Goal: Task Accomplishment & Management: Complete application form

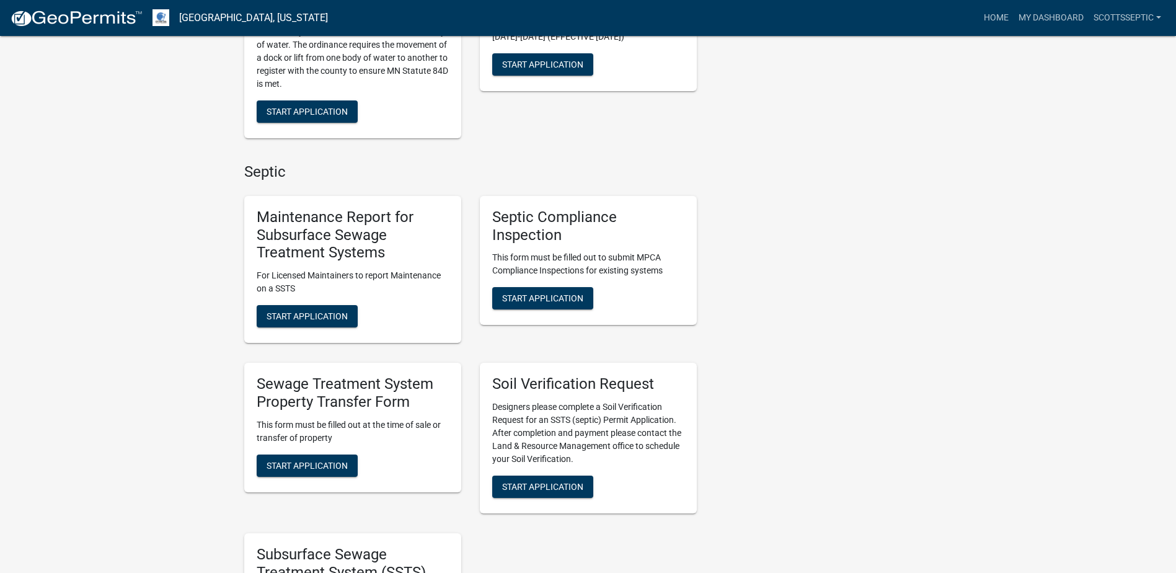
scroll to position [744, 0]
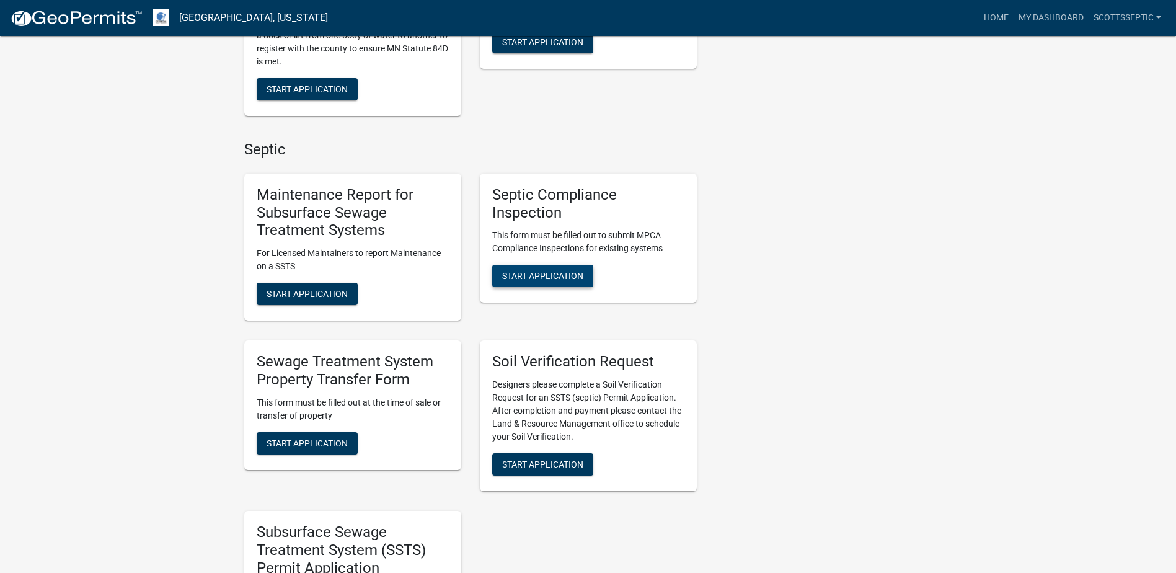
click at [533, 274] on span "Start Application" at bounding box center [542, 276] width 81 height 10
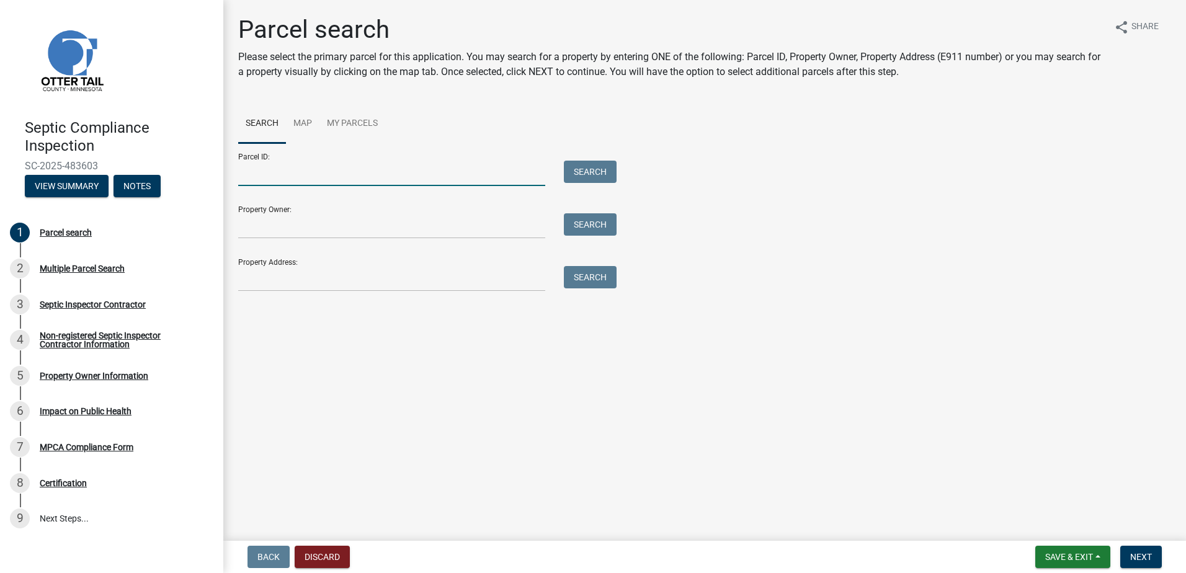
click at [260, 175] on input "Parcel ID:" at bounding box center [391, 173] width 307 height 25
type input "17000990709000"
click at [592, 172] on button "Search" at bounding box center [590, 172] width 53 height 22
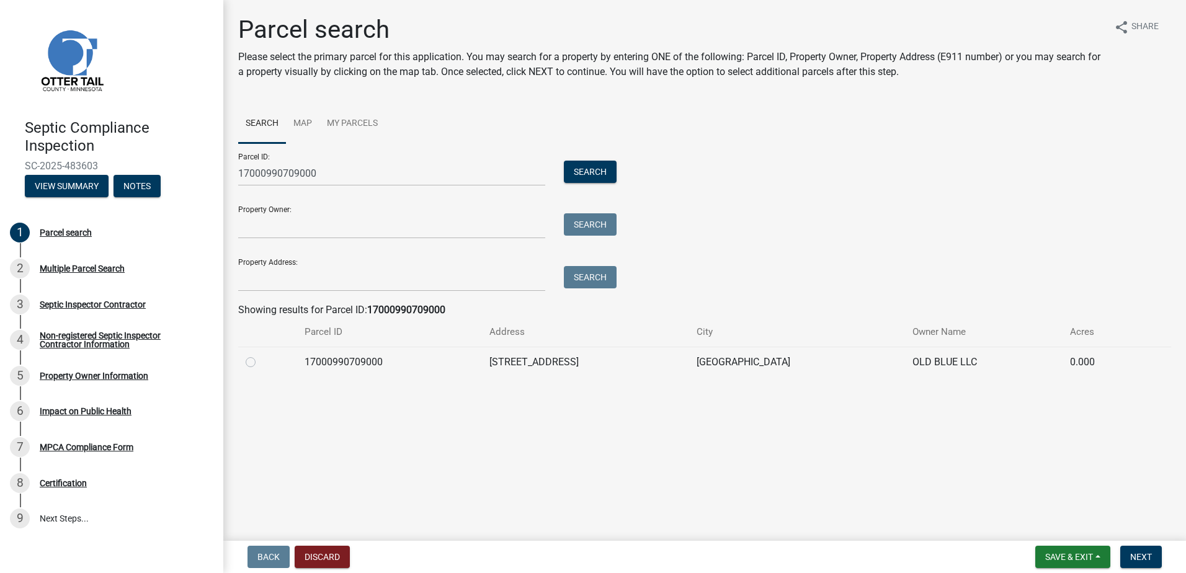
click at [260, 355] on label at bounding box center [260, 355] width 0 height 0
click at [260, 362] on input "radio" at bounding box center [264, 359] width 8 height 8
radio input "true"
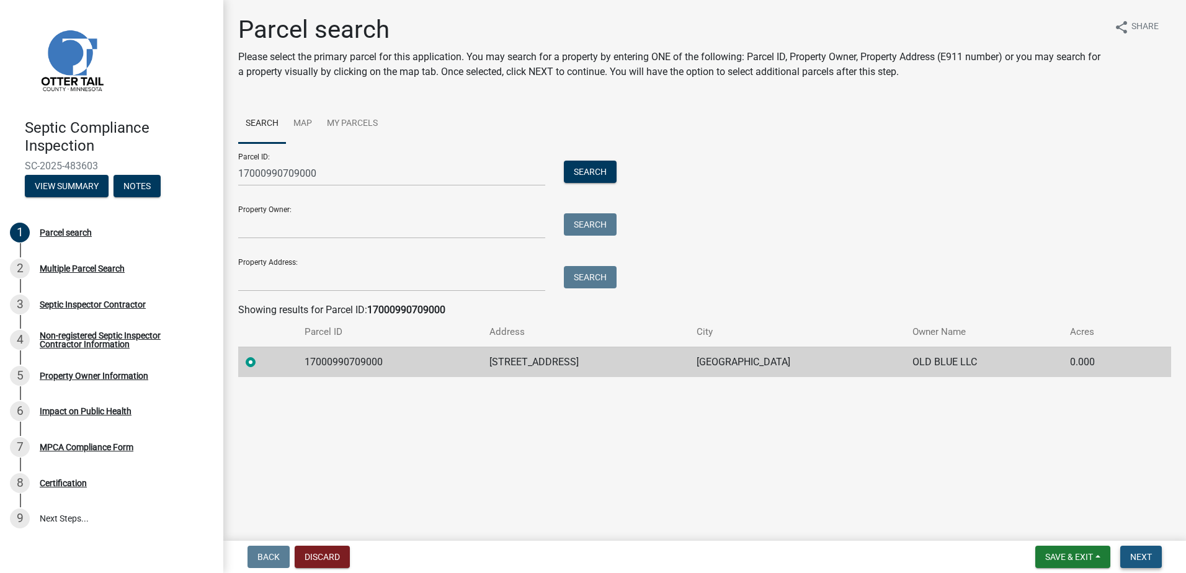
click at [1135, 557] on span "Next" at bounding box center [1141, 557] width 22 height 10
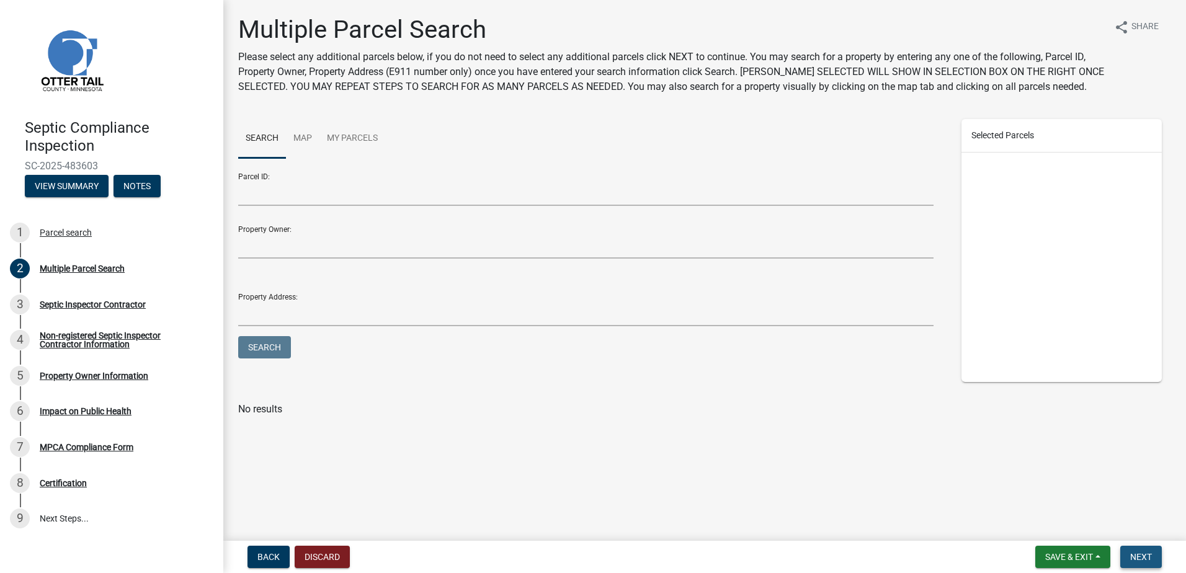
click at [1142, 552] on span "Next" at bounding box center [1141, 557] width 22 height 10
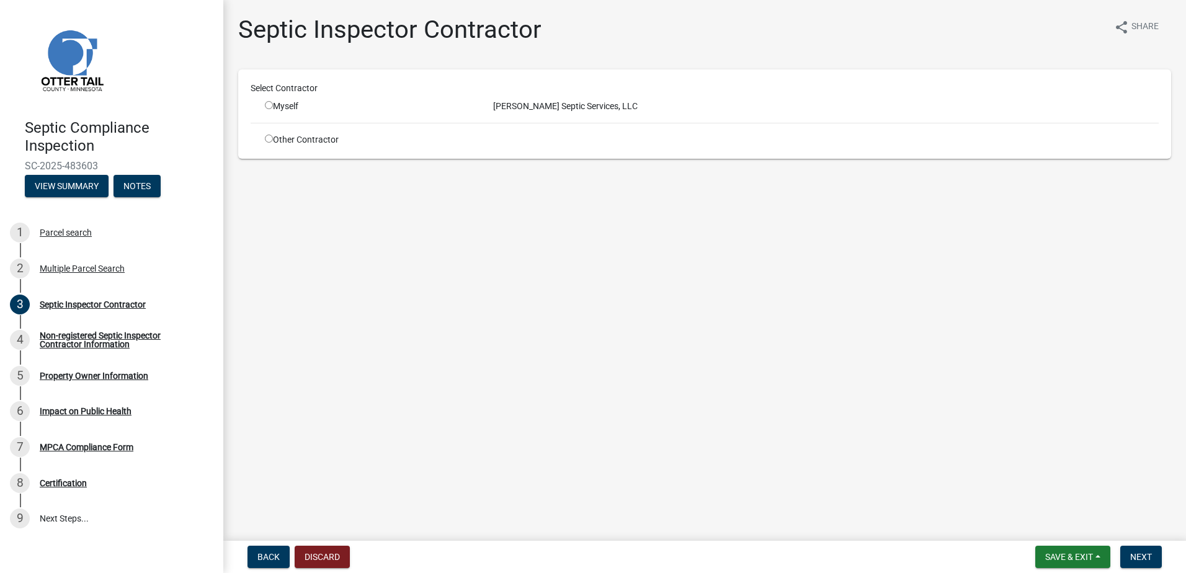
click at [265, 104] on input "radio" at bounding box center [269, 105] width 8 height 8
radio input "true"
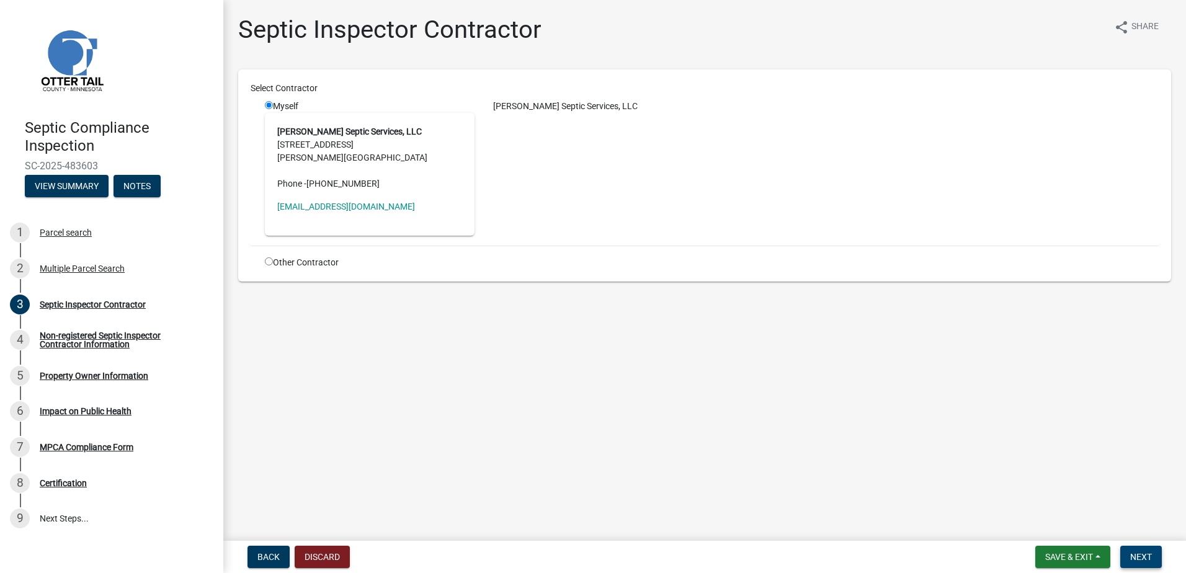
click at [1145, 556] on span "Next" at bounding box center [1141, 557] width 22 height 10
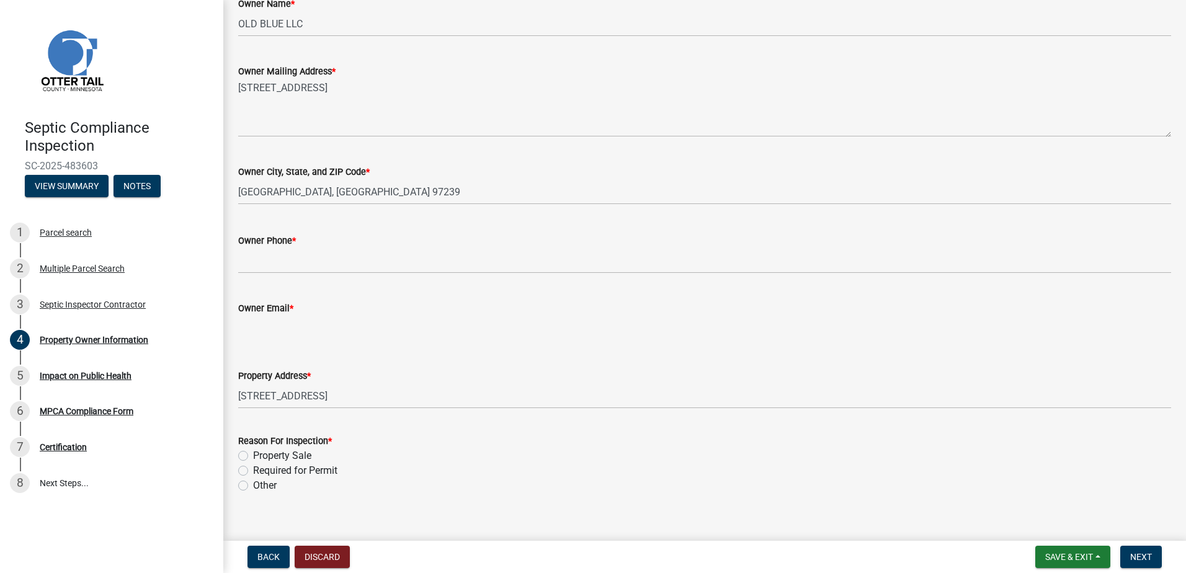
scroll to position [248, 0]
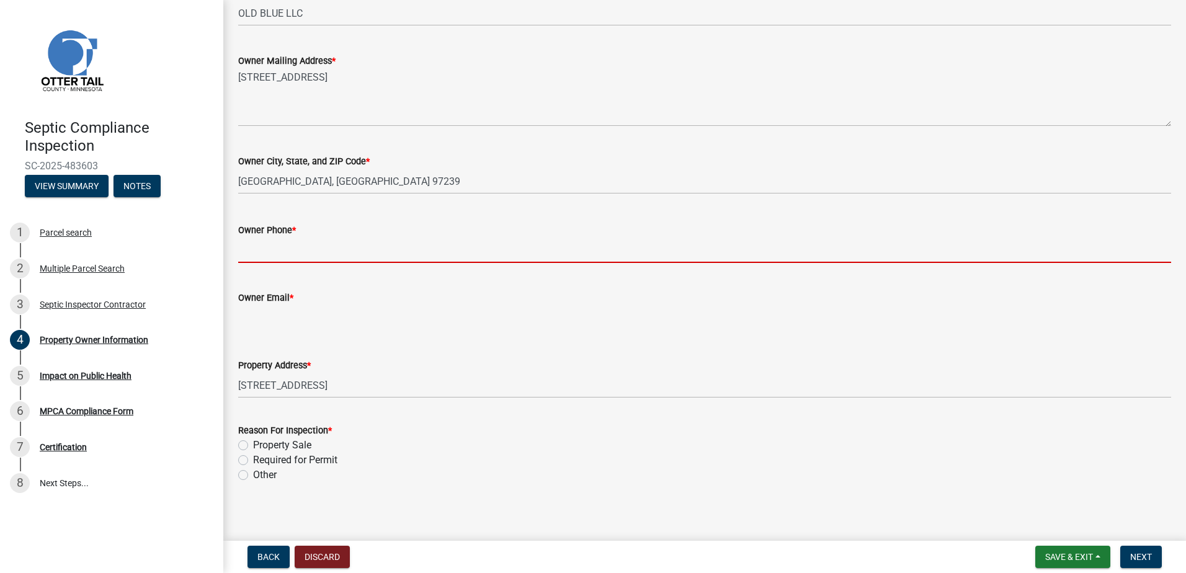
click at [269, 253] on input "Owner Phone *" at bounding box center [704, 250] width 933 height 25
type input "0000000000"
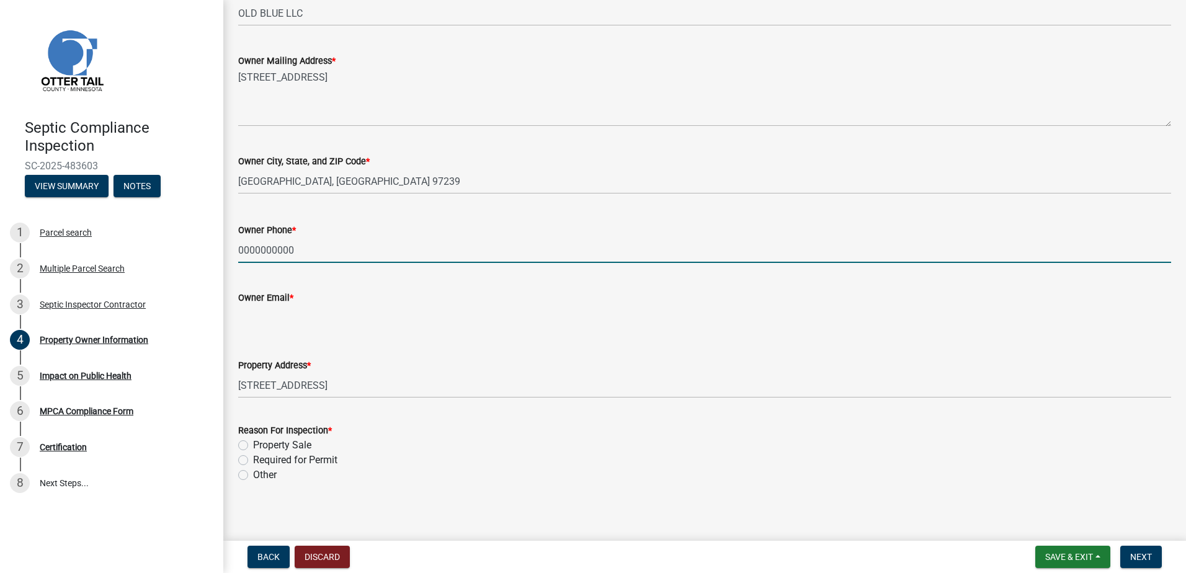
type input "[EMAIL_ADDRESS][DOMAIN_NAME]"
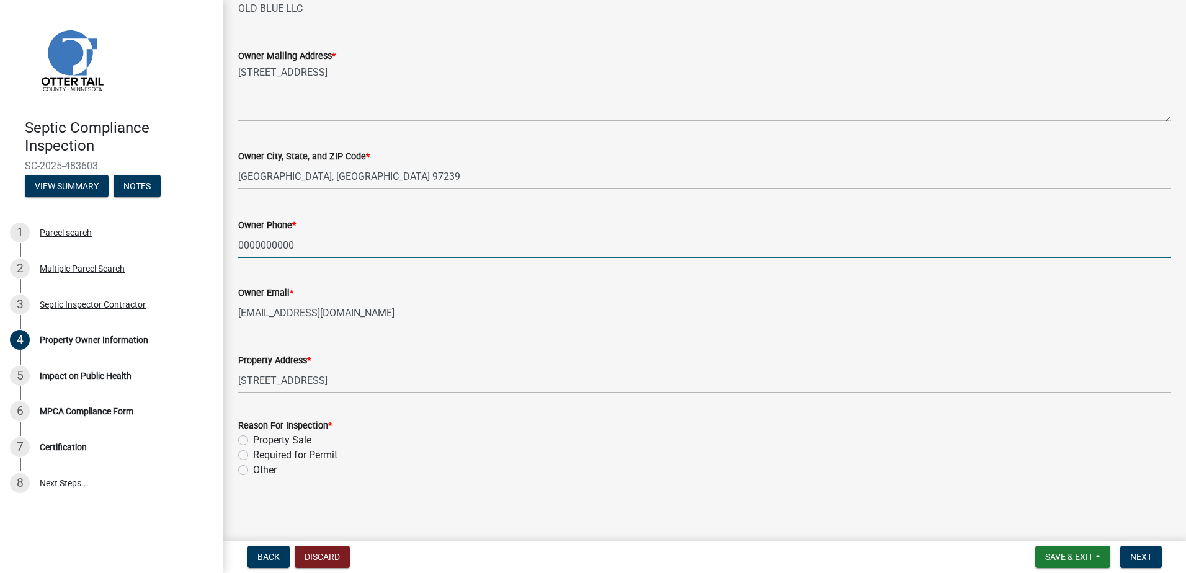
scroll to position [254, 0]
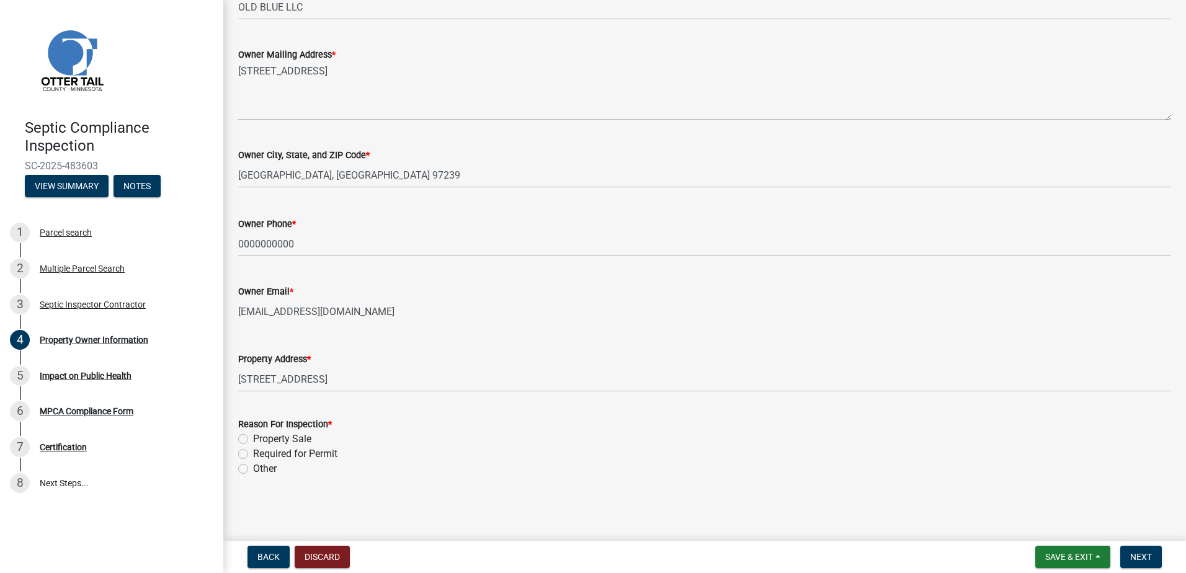
click at [253, 454] on label "Required for Permit" at bounding box center [295, 453] width 84 height 15
click at [253, 454] on input "Required for Permit" at bounding box center [257, 450] width 8 height 8
radio input "true"
click at [1147, 548] on button "Next" at bounding box center [1141, 557] width 42 height 22
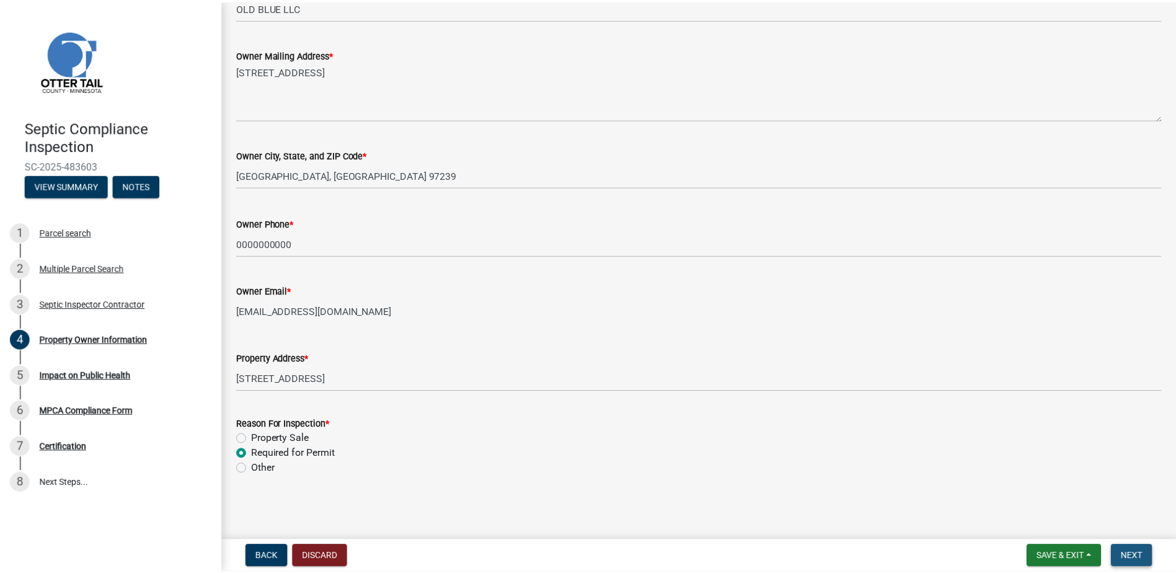
scroll to position [0, 0]
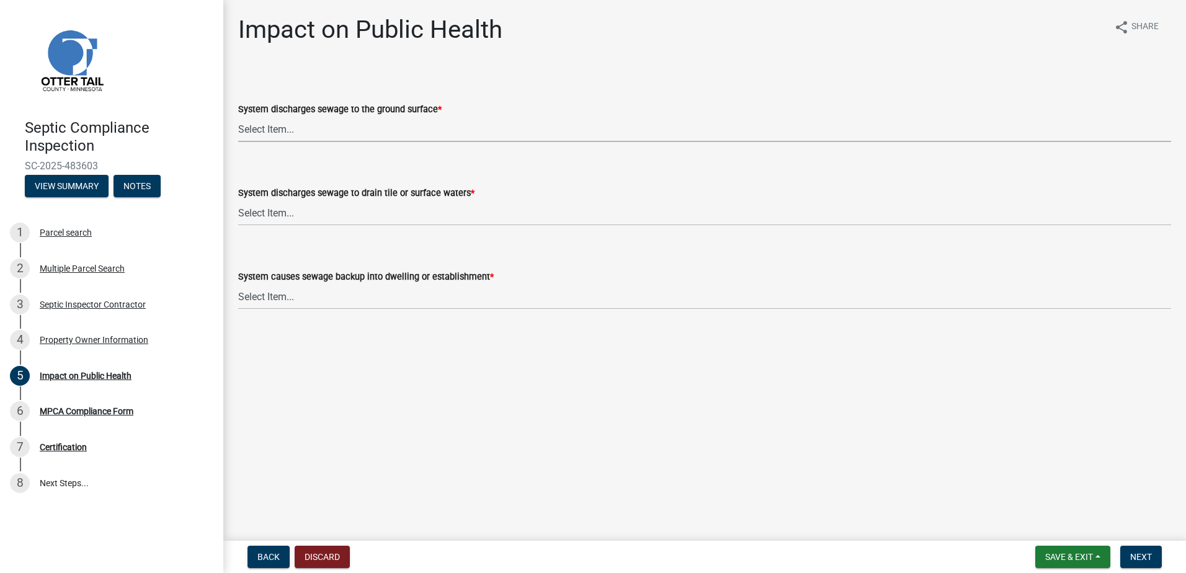
click at [251, 129] on select "Select Item... Yes No" at bounding box center [704, 129] width 933 height 25
click at [238, 117] on select "Select Item... Yes No" at bounding box center [704, 129] width 933 height 25
select select "9c5ef684-d0d4-4879-ab12-905ddbd81a72"
click at [252, 210] on select "Select Item... Yes No" at bounding box center [704, 212] width 933 height 25
click at [238, 200] on select "Select Item... Yes No" at bounding box center [704, 212] width 933 height 25
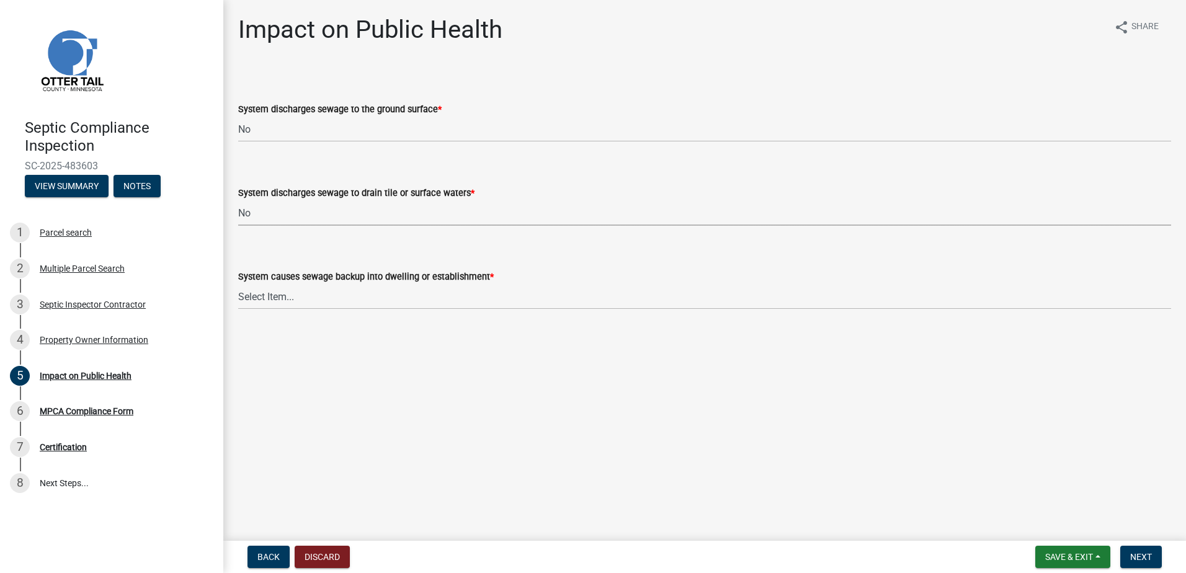
select select "7d491a2b-e9f0-4952-b474-53ca749b22af"
click at [264, 308] on select "Select Item... Yes No" at bounding box center [704, 296] width 933 height 25
click at [238, 284] on select "Select Item... Yes No" at bounding box center [704, 296] width 933 height 25
select select "6e07b46b-a403-4f3e-b4fc-218acc732c01"
click at [1145, 554] on span "Next" at bounding box center [1141, 557] width 22 height 10
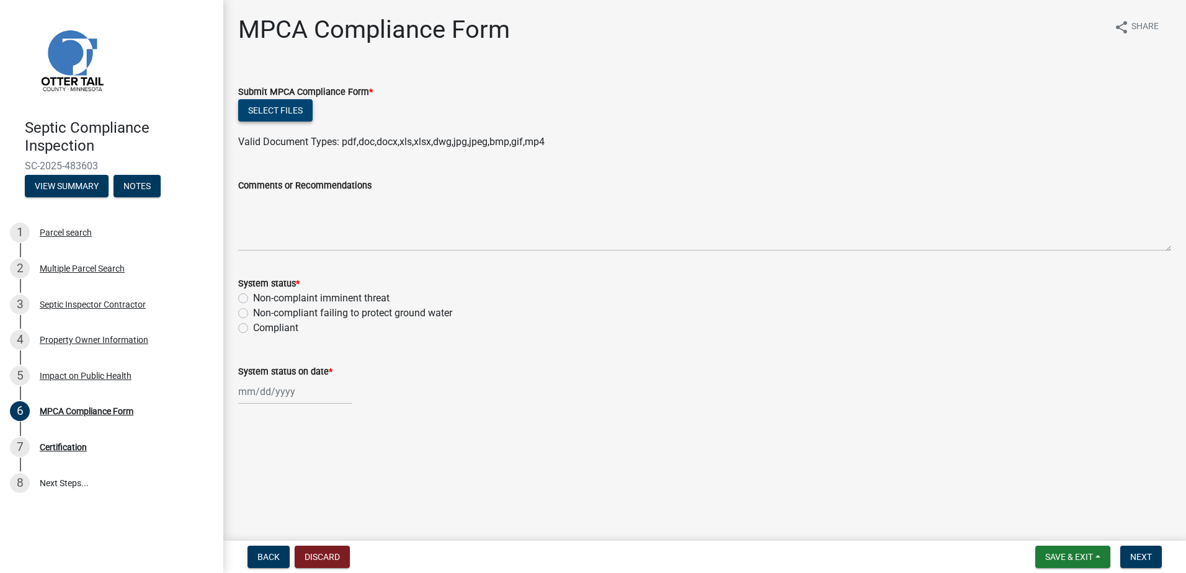
click at [264, 113] on button "Select files" at bounding box center [275, 110] width 74 height 22
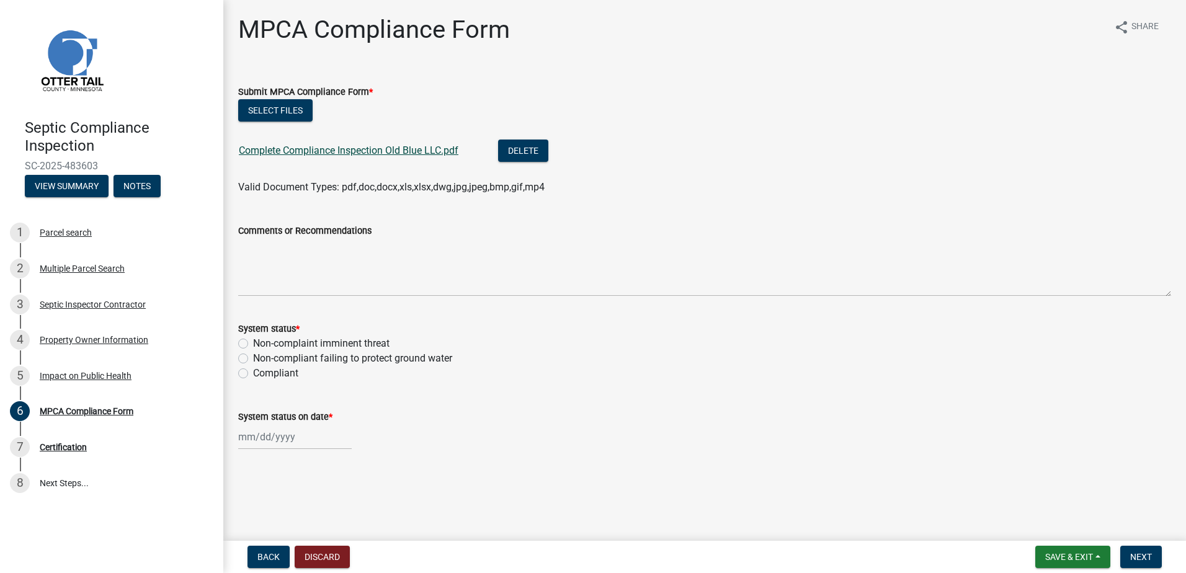
click at [289, 149] on link "Complete Compliance Inspection Old Blue LLC.pdf" at bounding box center [349, 150] width 220 height 12
click at [253, 358] on label "Non-compliant failing to protect ground water" at bounding box center [352, 358] width 199 height 15
click at [253, 358] on input "Non-compliant failing to protect ground water" at bounding box center [257, 355] width 8 height 8
radio input "true"
click at [246, 438] on div at bounding box center [294, 436] width 113 height 25
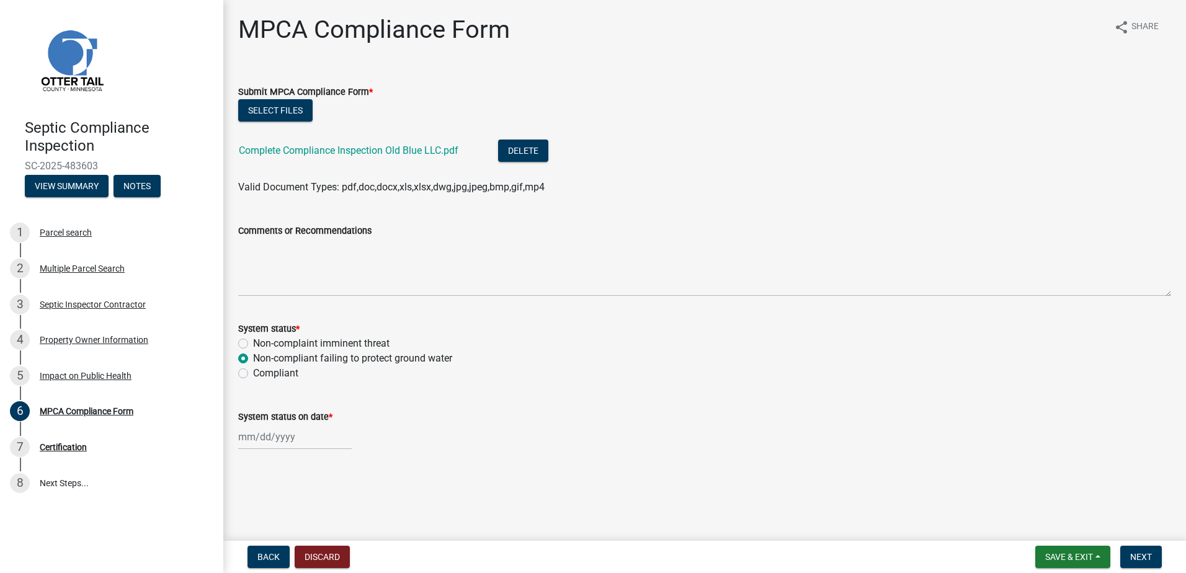
select select "9"
select select "2025"
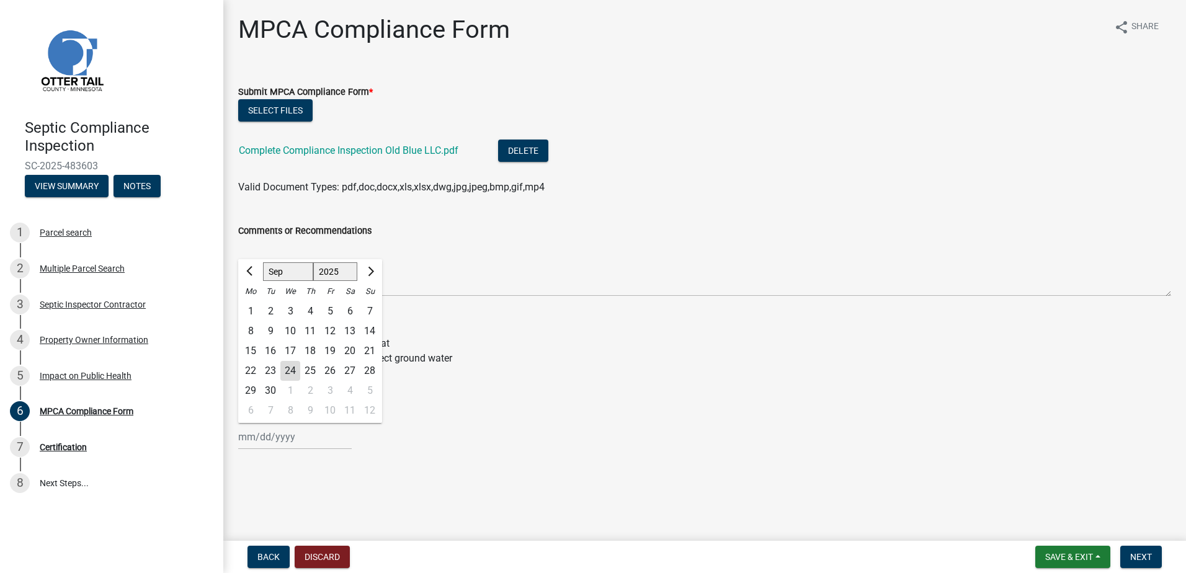
click at [287, 368] on div "24" at bounding box center [290, 371] width 20 height 20
type input "[DATE]"
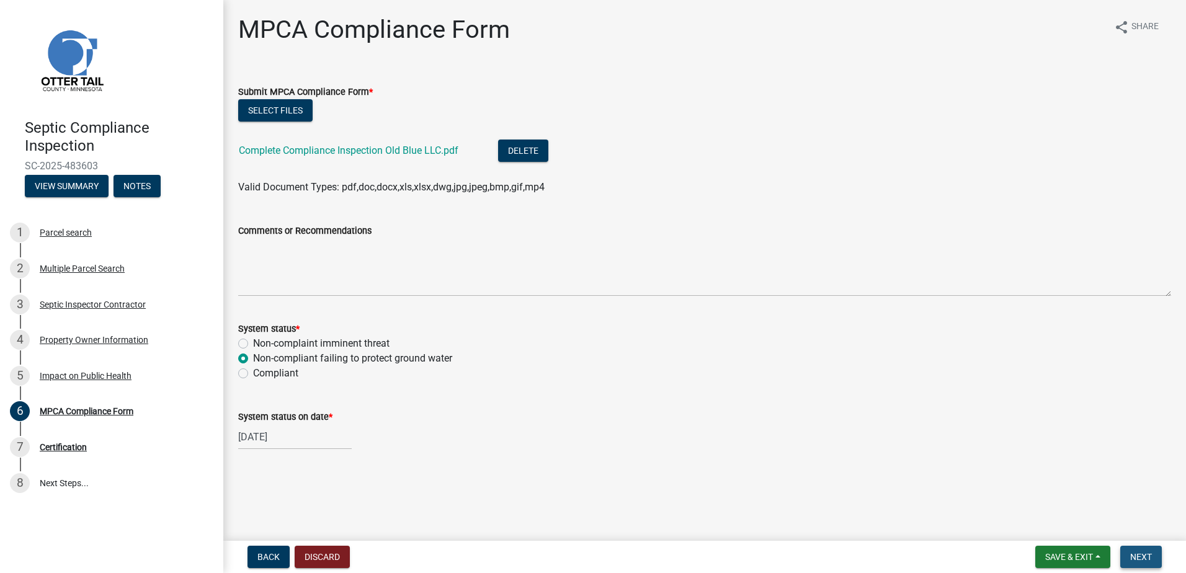
click at [1137, 556] on span "Next" at bounding box center [1141, 557] width 22 height 10
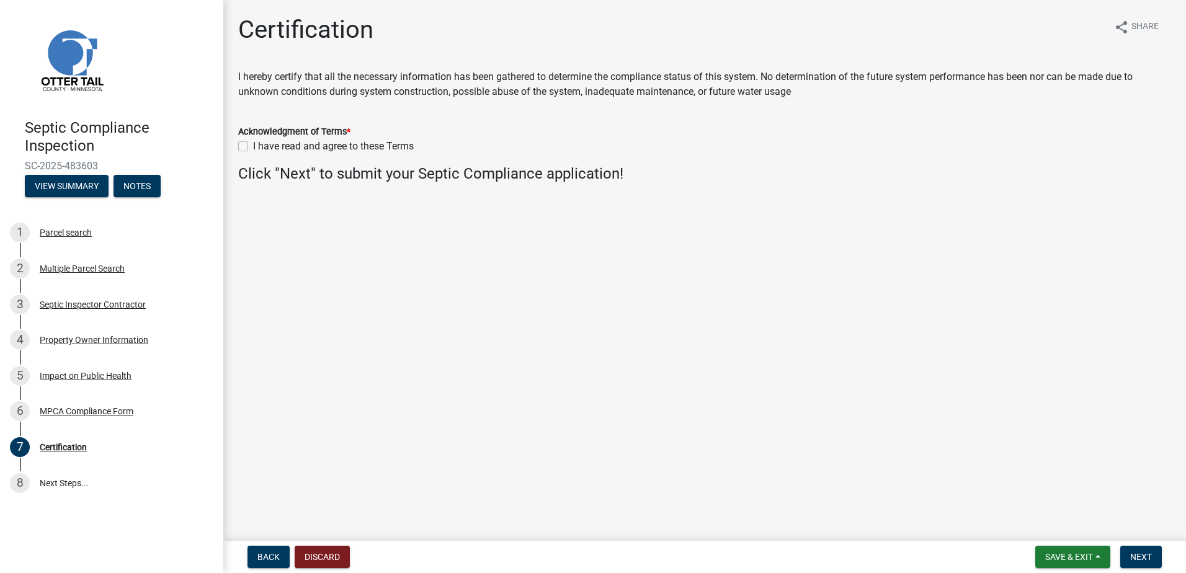
click at [253, 146] on label "I have read and agree to these Terms" at bounding box center [333, 146] width 161 height 15
click at [253, 146] on input "I have read and agree to these Terms" at bounding box center [257, 143] width 8 height 8
checkbox input "true"
click at [1146, 565] on button "Next" at bounding box center [1141, 557] width 42 height 22
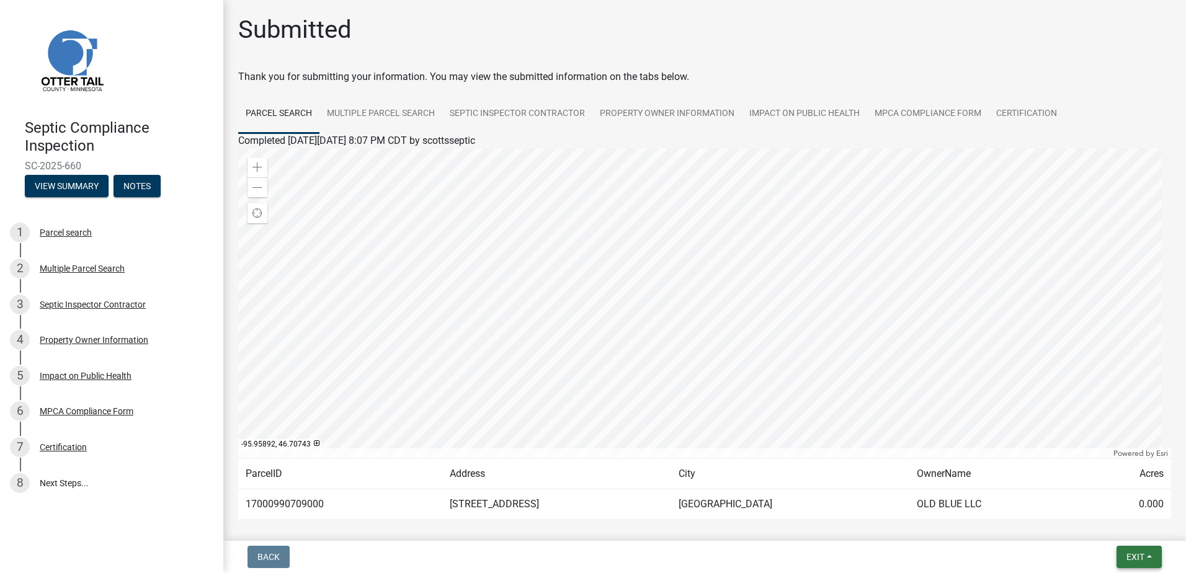
drag, startPoint x: 1144, startPoint y: 557, endPoint x: 1132, endPoint y: 543, distance: 18.5
click at [1144, 557] on span "Exit" at bounding box center [1135, 557] width 18 height 10
click at [1122, 533] on button "Save & Exit" at bounding box center [1111, 525] width 99 height 30
